Goal: Task Accomplishment & Management: Manage account settings

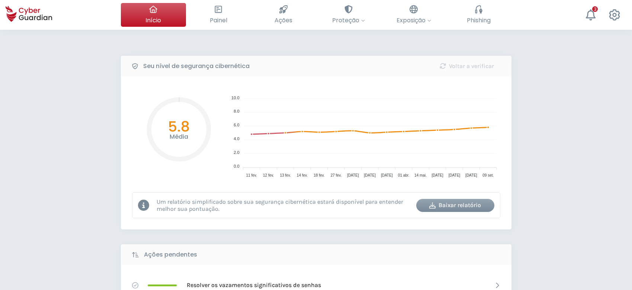
select select "Português (BR)"
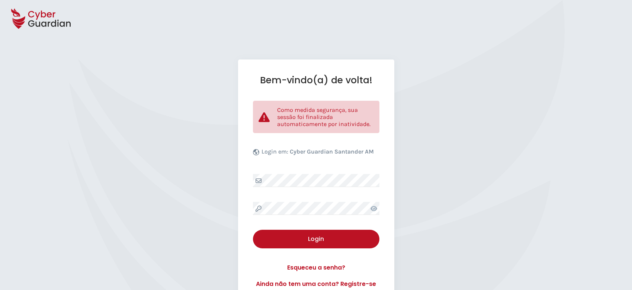
select select "Português (BR)"
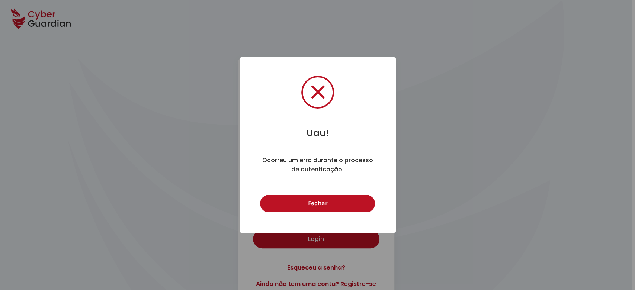
click at [312, 205] on button "Fechar" at bounding box center [317, 203] width 115 height 17
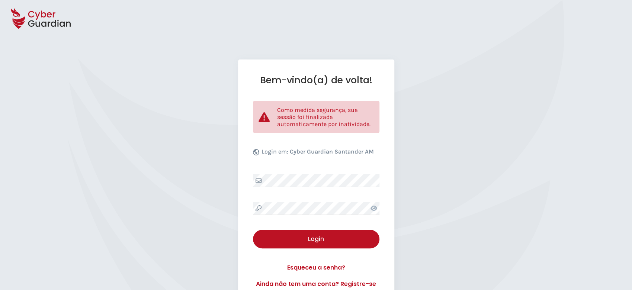
click at [376, 208] on icon at bounding box center [374, 208] width 7 height 5
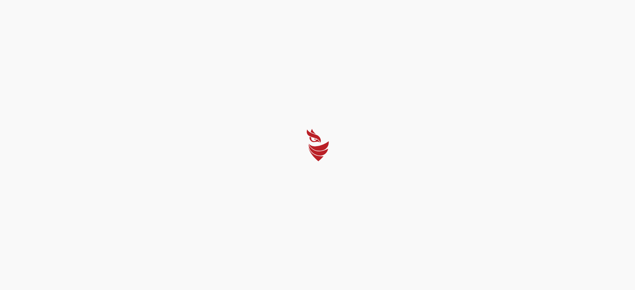
select select "Português (BR)"
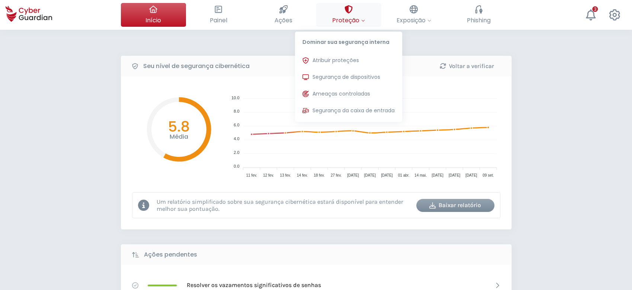
click at [353, 20] on span "Proteção" at bounding box center [348, 20] width 33 height 9
click at [345, 74] on span "Segurança de dispositivos" at bounding box center [347, 77] width 68 height 8
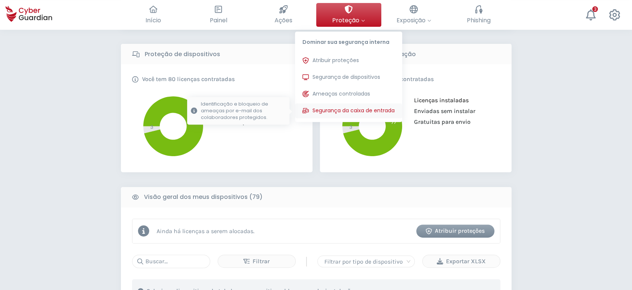
scroll to position [198, 0]
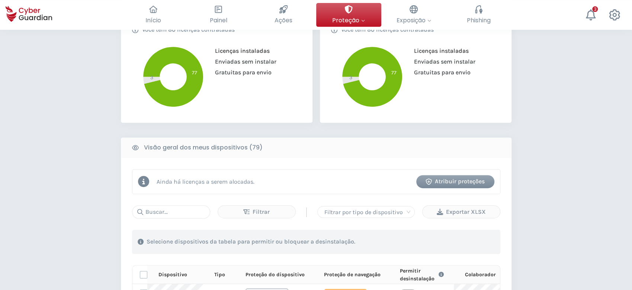
click at [458, 177] on div "Atribuir proteções" at bounding box center [455, 181] width 67 height 9
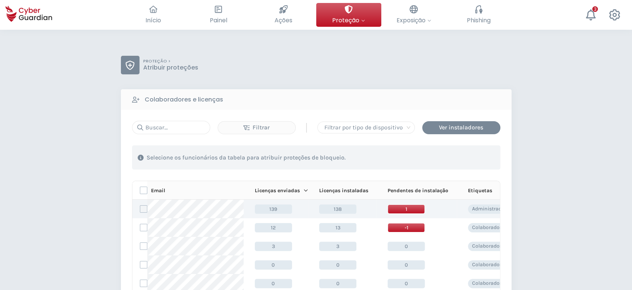
click at [143, 206] on label at bounding box center [143, 208] width 7 height 7
click at [140, 206] on input "checkbox" at bounding box center [140, 209] width 0 height 7
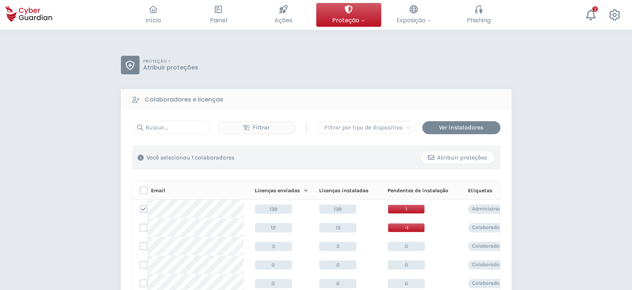
click at [461, 161] on div "Atribuir proteções" at bounding box center [457, 157] width 63 height 9
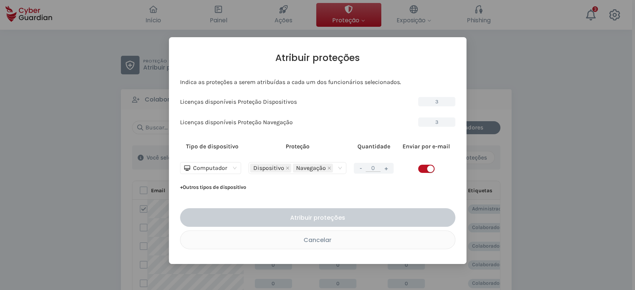
click at [387, 168] on button "+" at bounding box center [386, 168] width 9 height 9
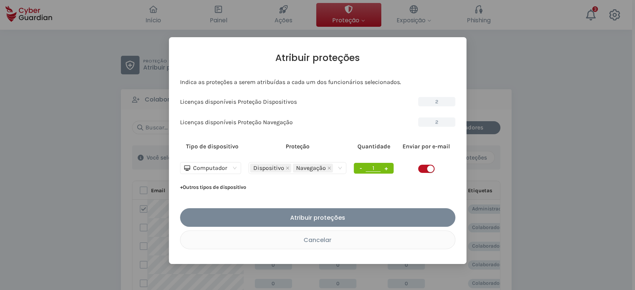
click at [387, 168] on button "+" at bounding box center [386, 168] width 9 height 9
type input "3"
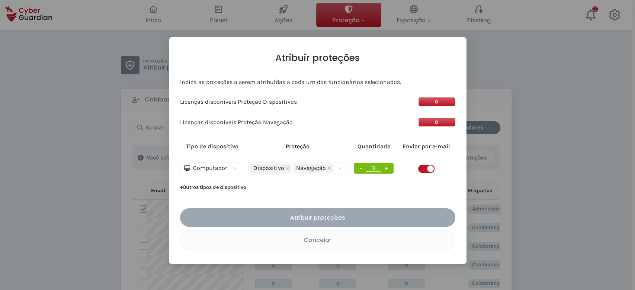
click at [270, 217] on div "Atribuir proteções" at bounding box center [318, 217] width 264 height 9
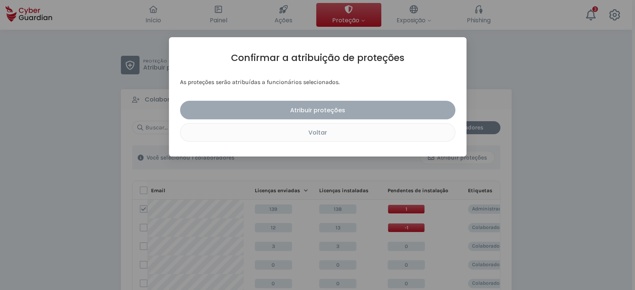
click at [362, 112] on div "Atribuir proteções" at bounding box center [318, 110] width 264 height 9
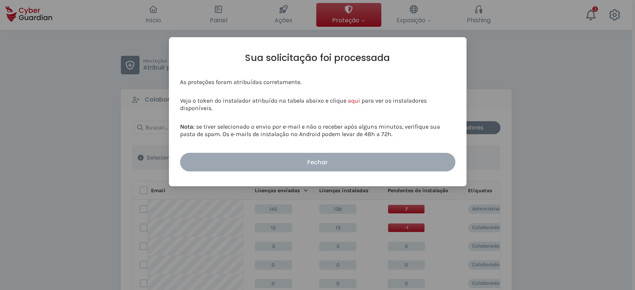
click at [342, 167] on button "Fechar" at bounding box center [317, 162] width 275 height 19
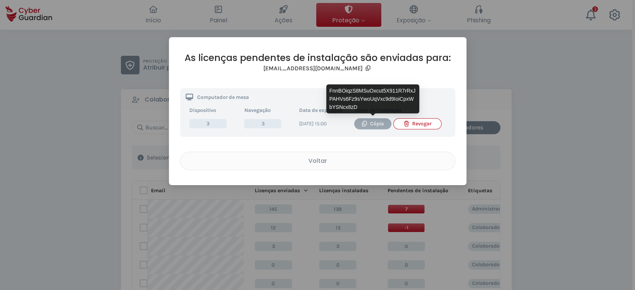
click at [373, 123] on div "Cópia" at bounding box center [373, 124] width 26 height 8
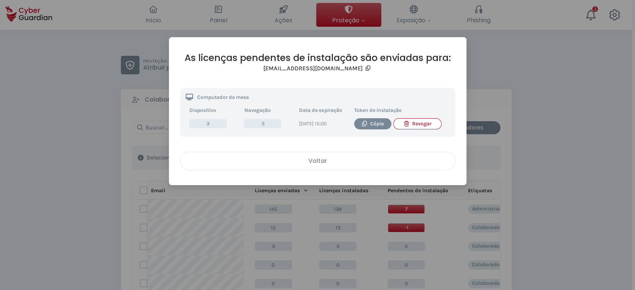
click at [339, 166] on div "Voltar" at bounding box center [317, 160] width 263 height 9
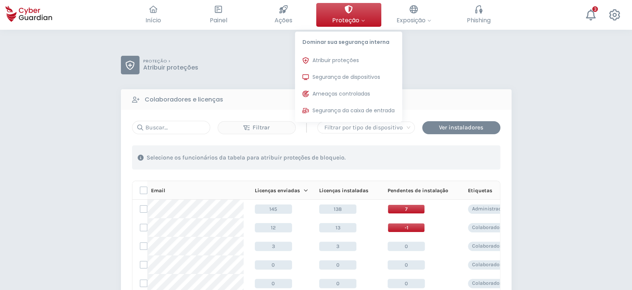
click at [365, 17] on button "Proteção Dominar sua segurança interna Atribuir proteções Atribua licenças de p…" at bounding box center [348, 15] width 65 height 24
click at [349, 79] on span "Segurança de dispositivos" at bounding box center [347, 77] width 68 height 8
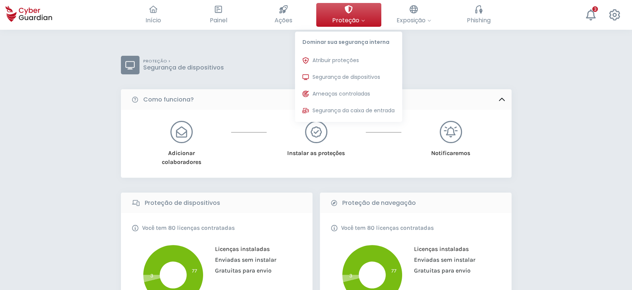
click at [361, 21] on icon at bounding box center [363, 21] width 4 height 4
click at [352, 58] on span "Atribuir proteções" at bounding box center [336, 61] width 47 height 8
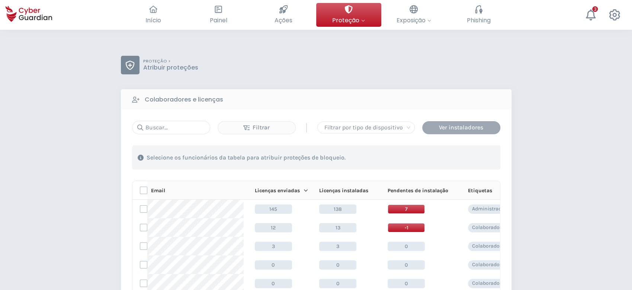
click at [447, 124] on div "Ver instaladores" at bounding box center [461, 127] width 67 height 9
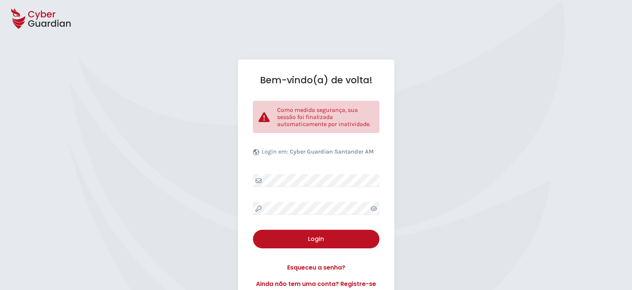
select select "Português (BR)"
